Goal: Use online tool/utility: Utilize a website feature to perform a specific function

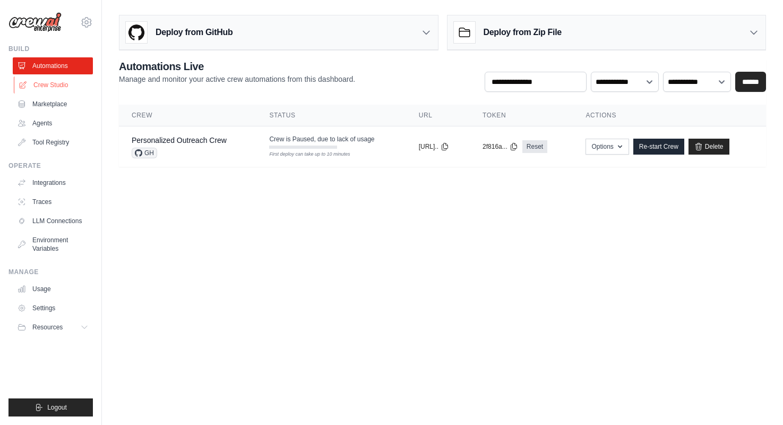
click at [48, 82] on link "Crew Studio" at bounding box center [54, 84] width 80 height 17
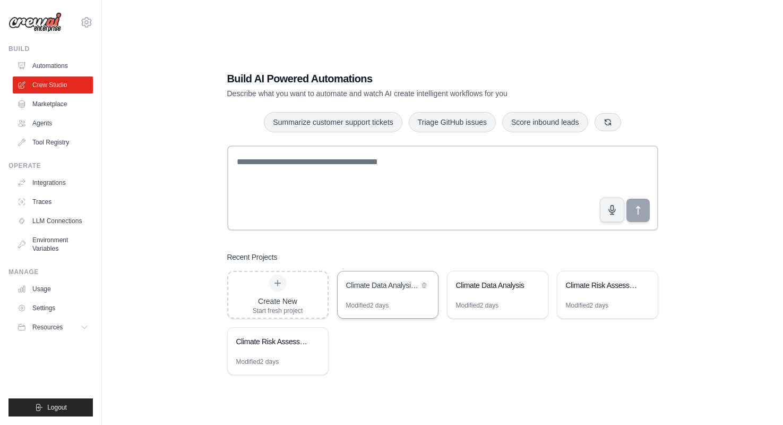
click at [389, 287] on div "Climate Data Analysis Automation" at bounding box center [382, 285] width 73 height 11
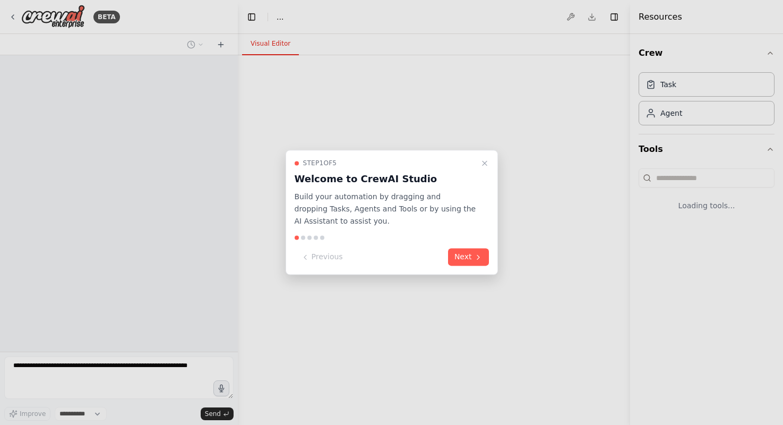
select select "****"
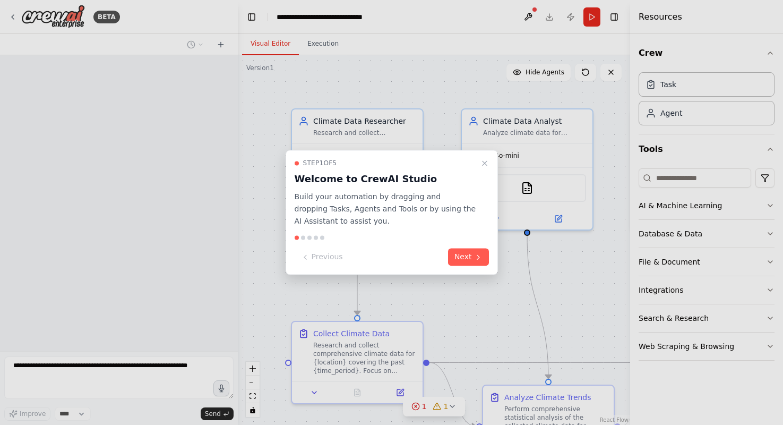
scroll to position [1733, 0]
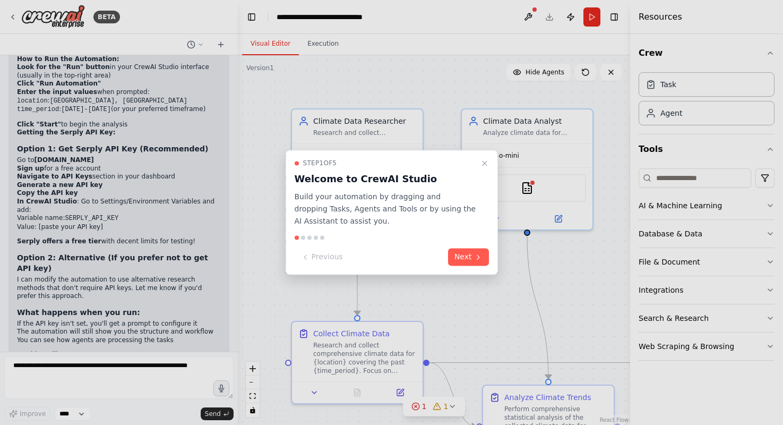
click at [13, 18] on div at bounding box center [391, 212] width 783 height 425
click at [13, 15] on div at bounding box center [391, 212] width 783 height 425
click at [13, 23] on div at bounding box center [391, 212] width 783 height 425
click at [460, 260] on button "Next" at bounding box center [468, 258] width 41 height 18
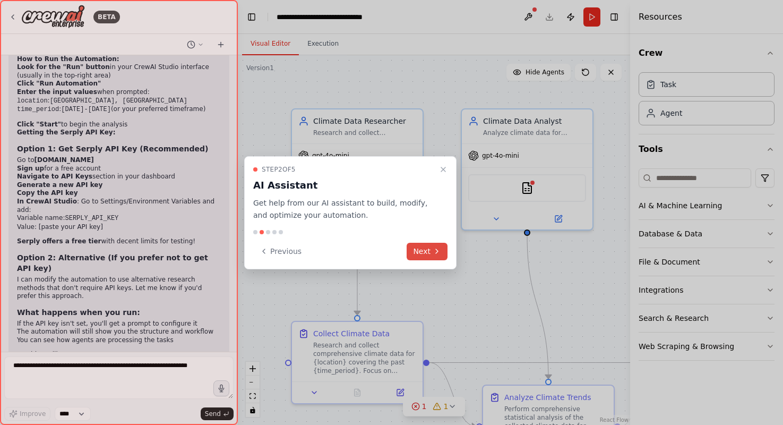
click at [439, 255] on button "Next" at bounding box center [427, 252] width 41 height 18
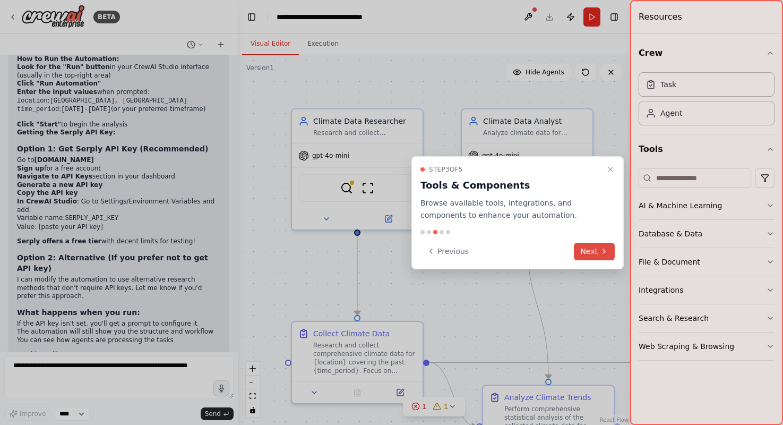
click at [604, 250] on icon at bounding box center [604, 251] width 2 height 4
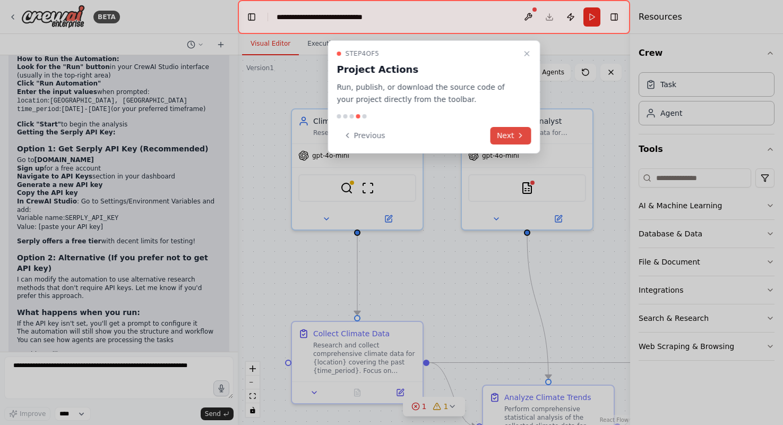
click at [510, 135] on button "Next" at bounding box center [511, 136] width 41 height 18
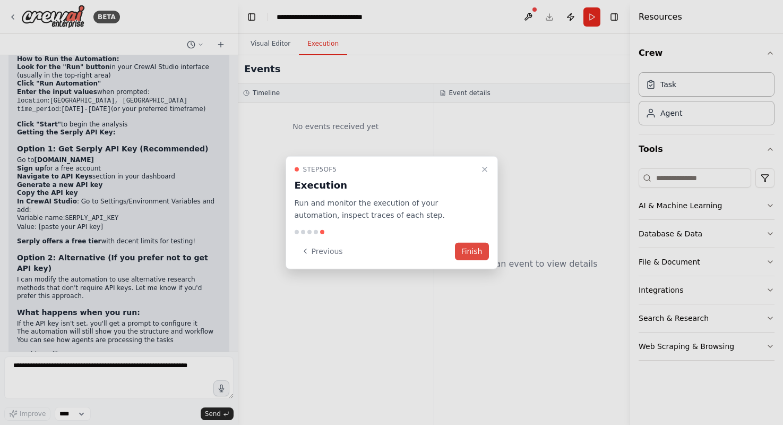
click at [477, 252] on button "Finish" at bounding box center [472, 251] width 34 height 18
